Goal: Find specific page/section

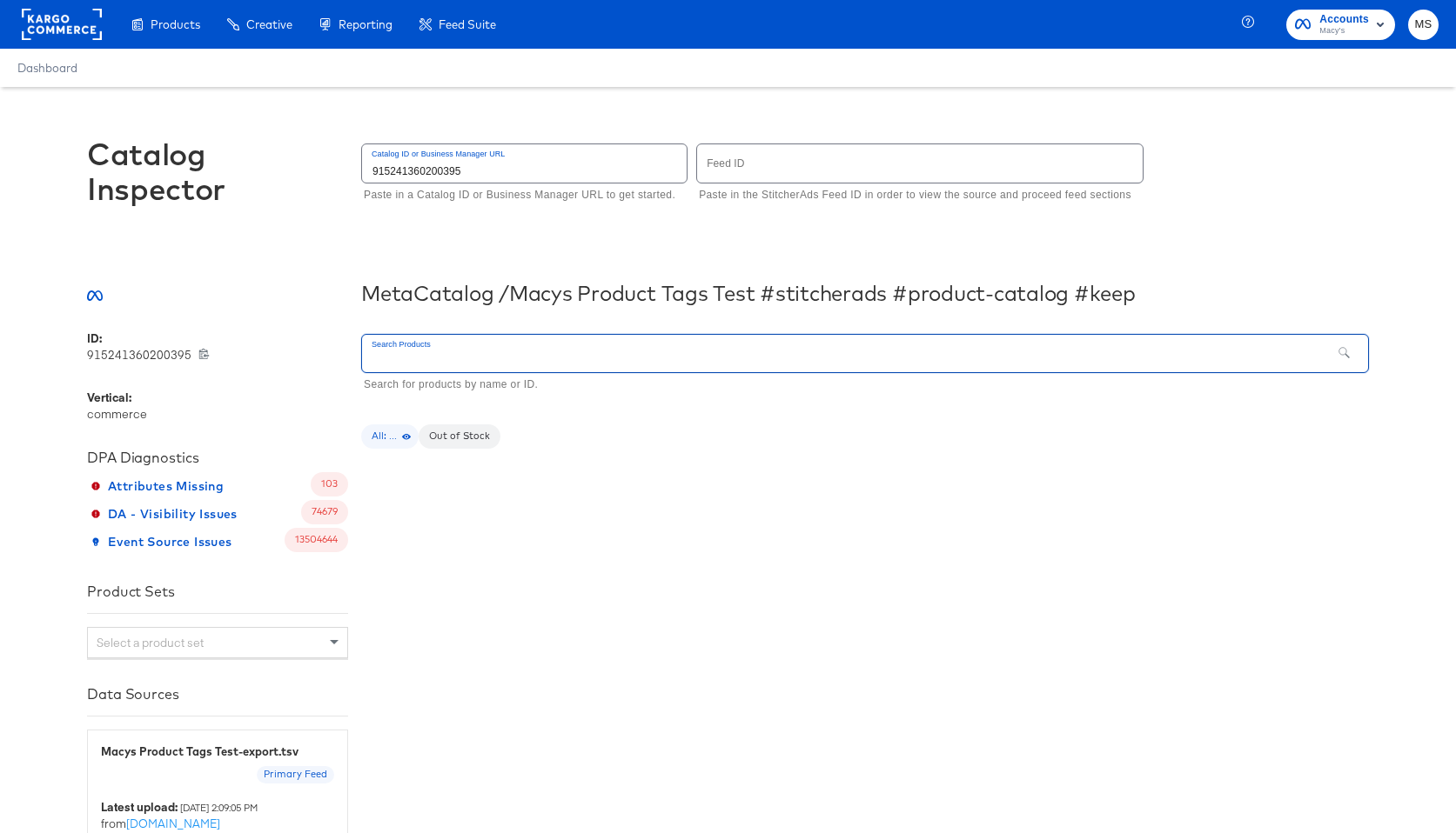
click at [513, 351] on input "text" at bounding box center [846, 354] width 969 height 37
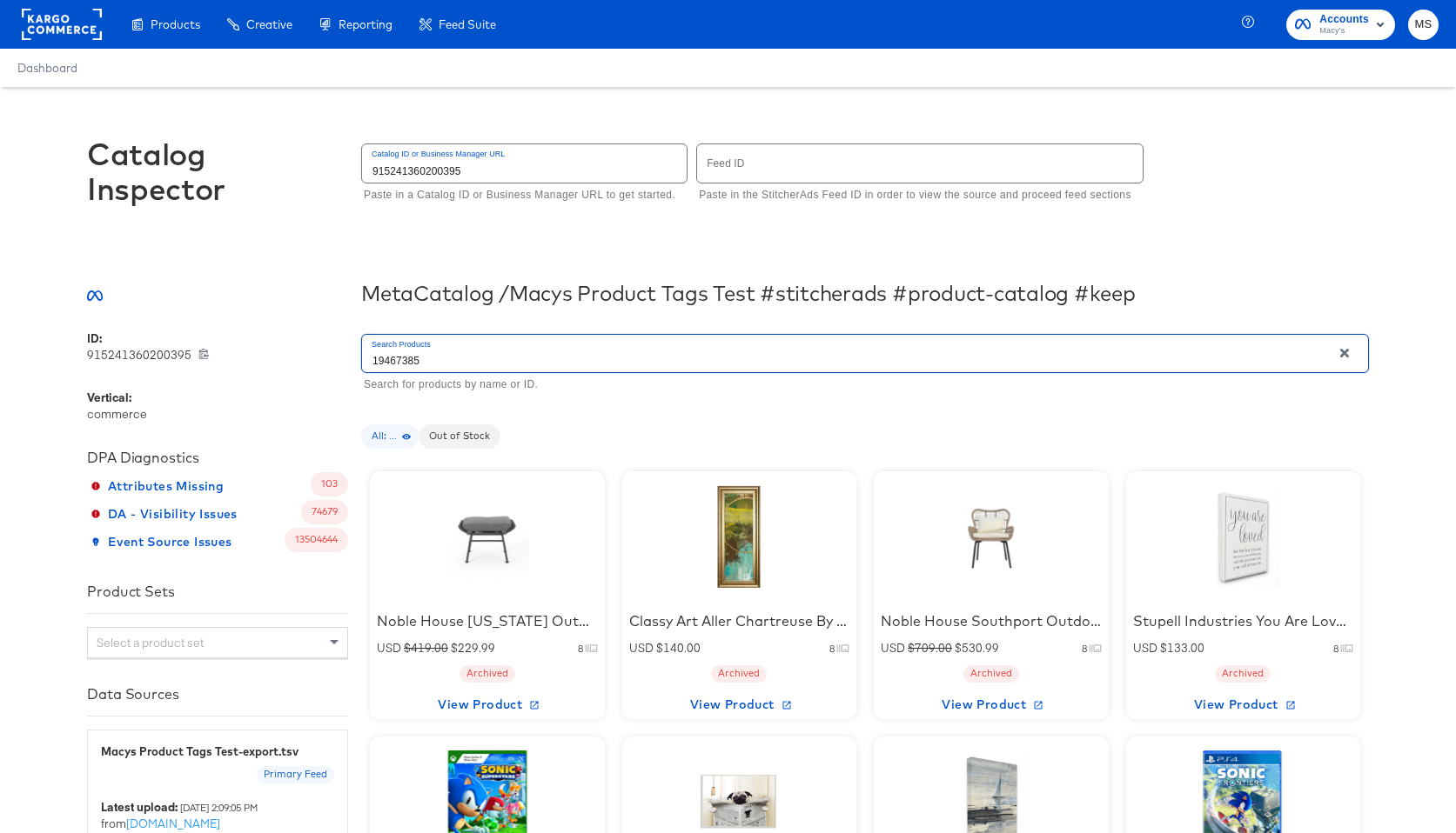
type input "19467385"
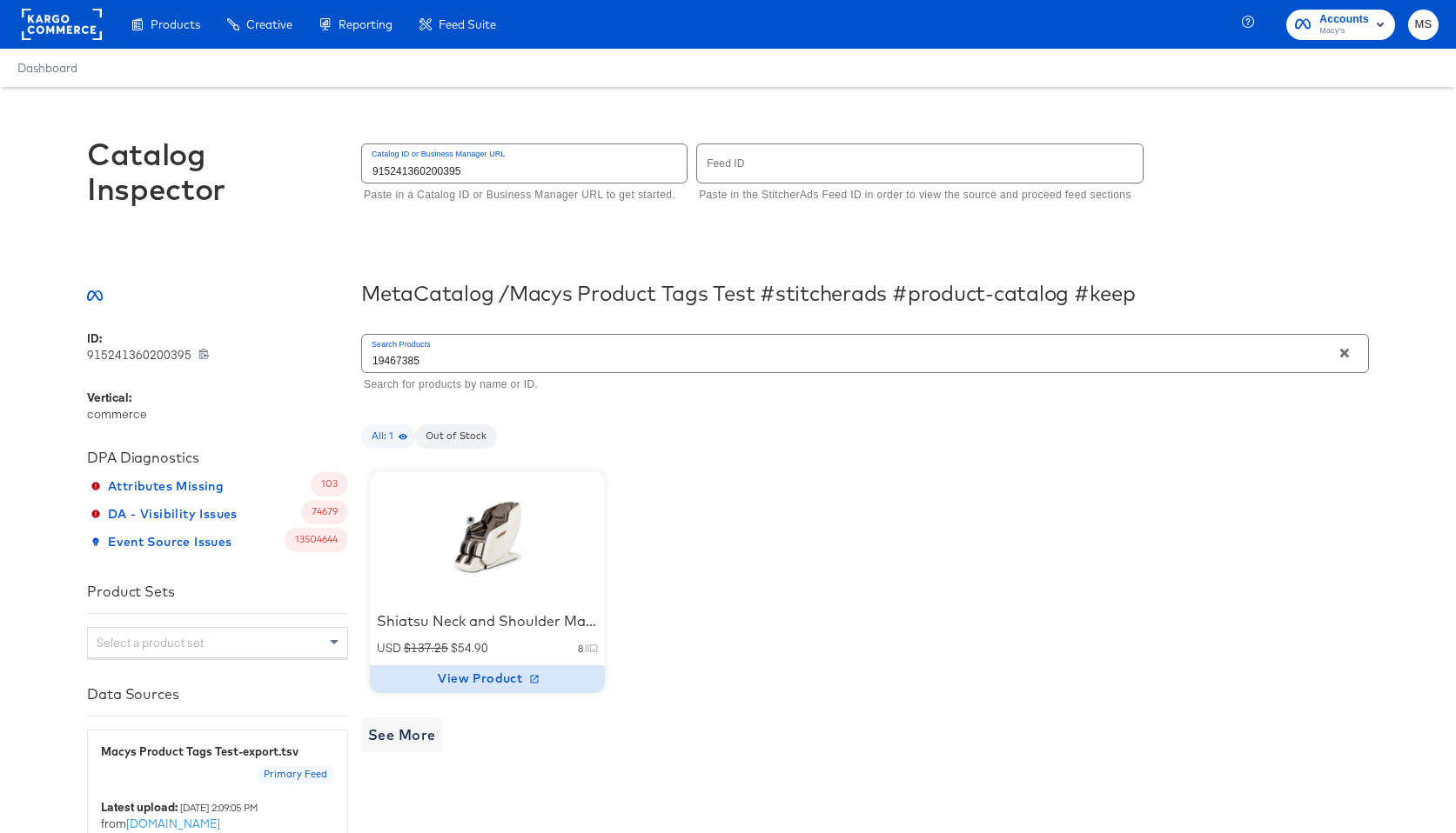
click at [503, 678] on span "View Product" at bounding box center [487, 679] width 221 height 22
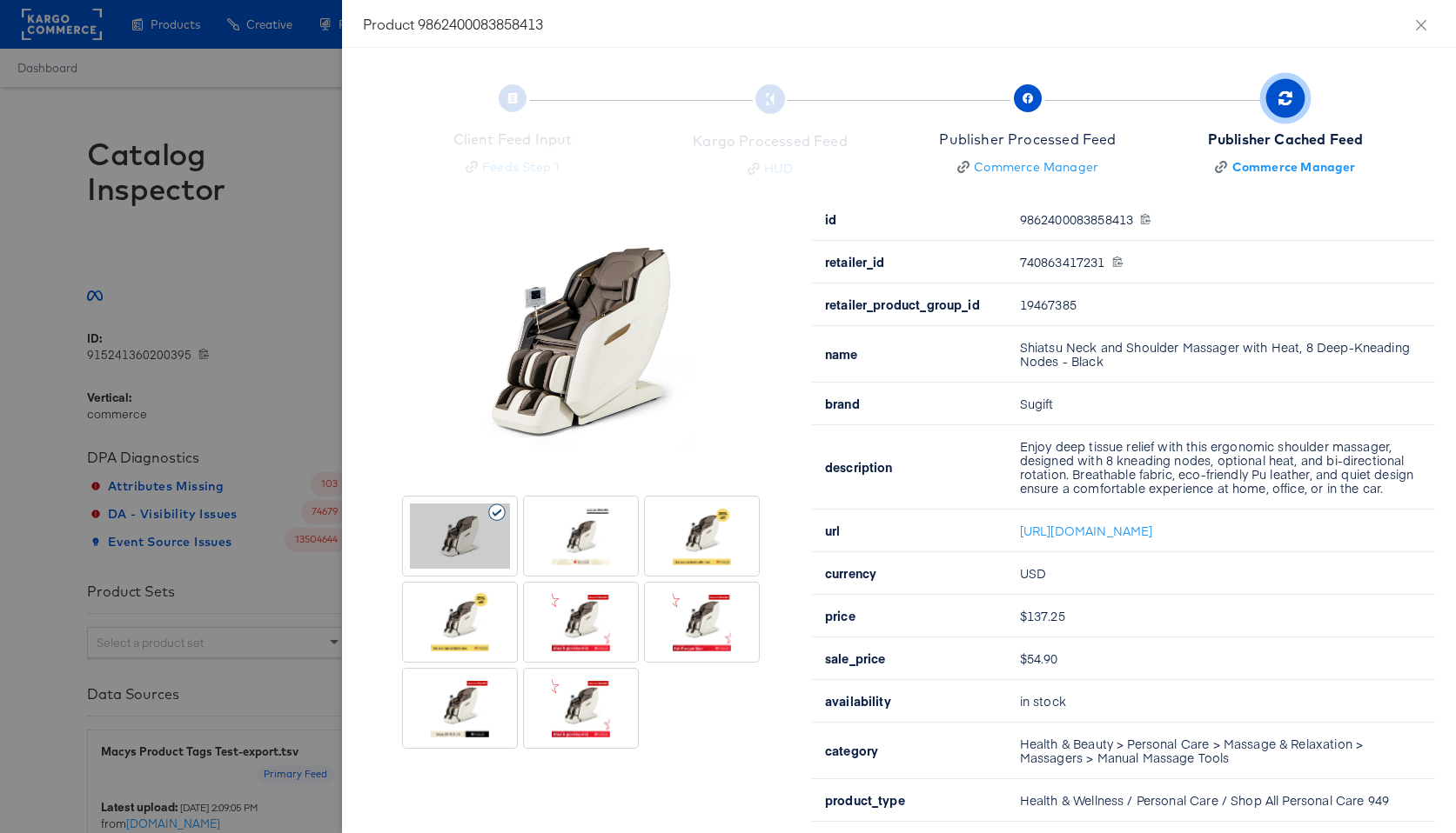
click at [246, 614] on div at bounding box center [728, 416] width 1456 height 833
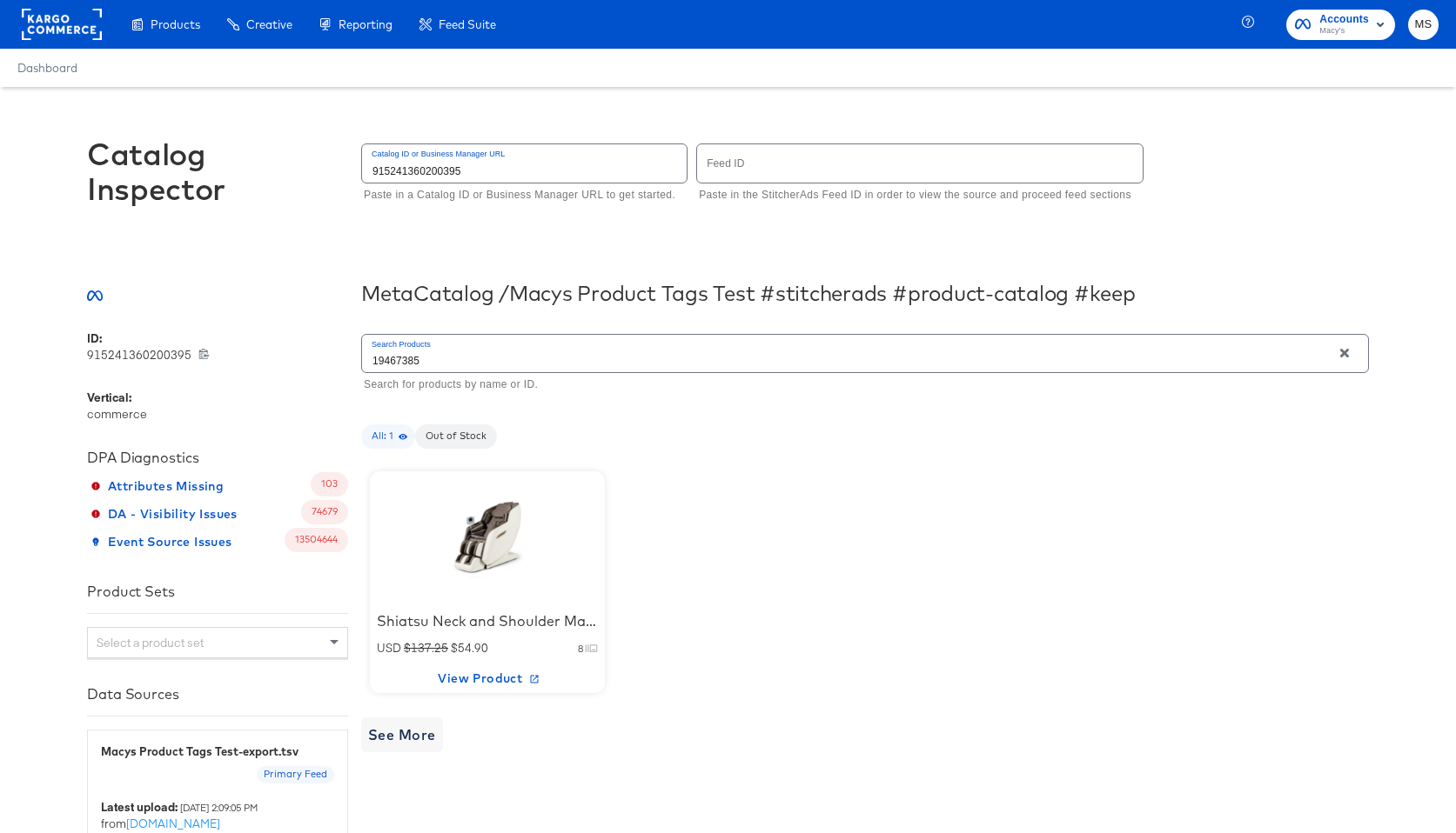
click at [503, 499] on div at bounding box center [487, 537] width 148 height 109
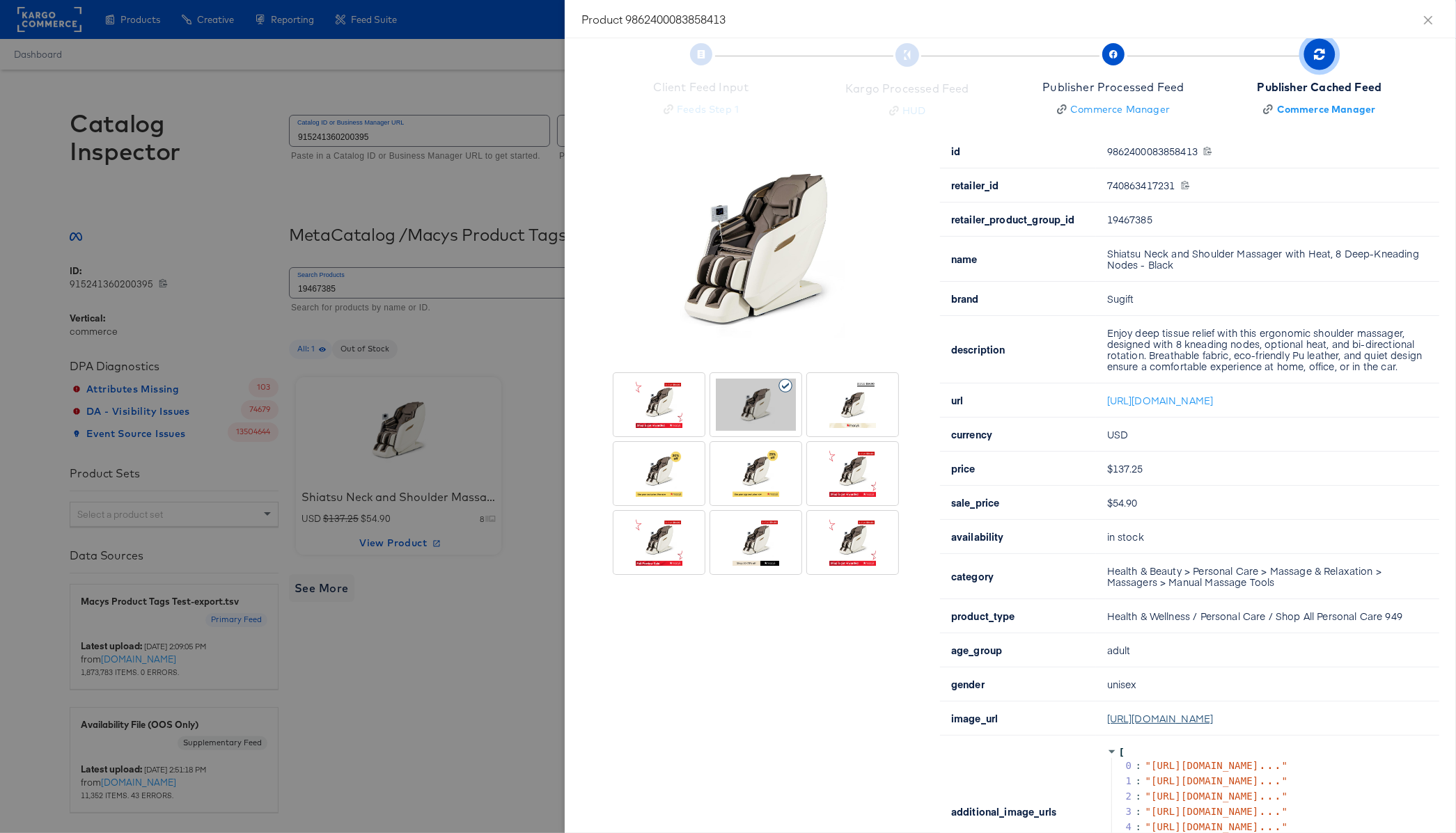
scroll to position [22, 0]
drag, startPoint x: 1100, startPoint y: 734, endPoint x: 1163, endPoint y: 813, distance: 101.0
click at [1163, 666] on td "[URL][DOMAIN_NAME]" at bounding box center [1268, 721] width 343 height 34
copy link "[URL][DOMAIN_NAME]"
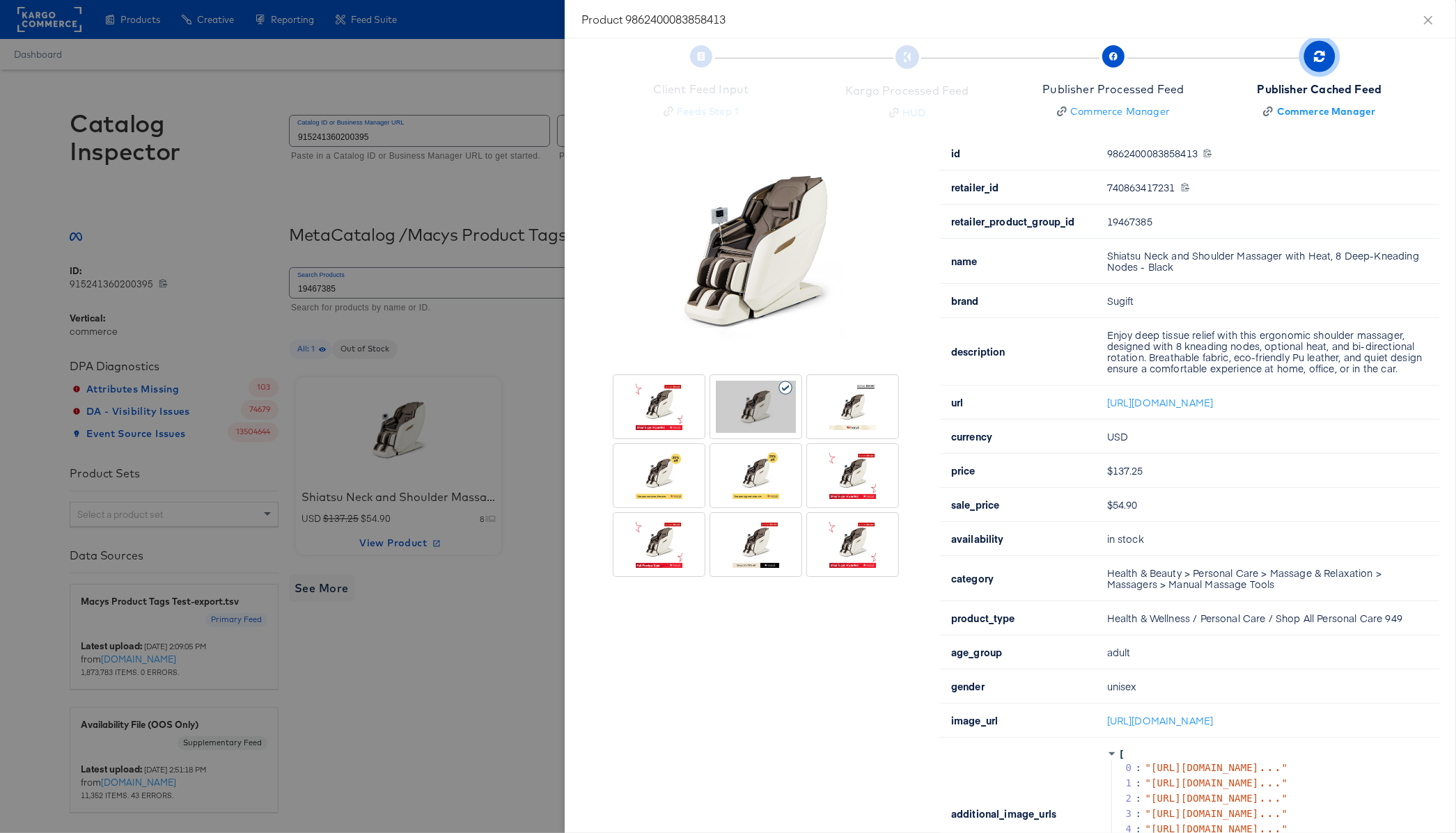
drag, startPoint x: 1165, startPoint y: 810, endPoint x: 1099, endPoint y: 731, distance: 102.9
click at [1099, 666] on td "[URL][DOMAIN_NAME]" at bounding box center [1268, 721] width 343 height 34
copy link "[URL][DOMAIN_NAME]"
